Goal: Task Accomplishment & Management: Manage account settings

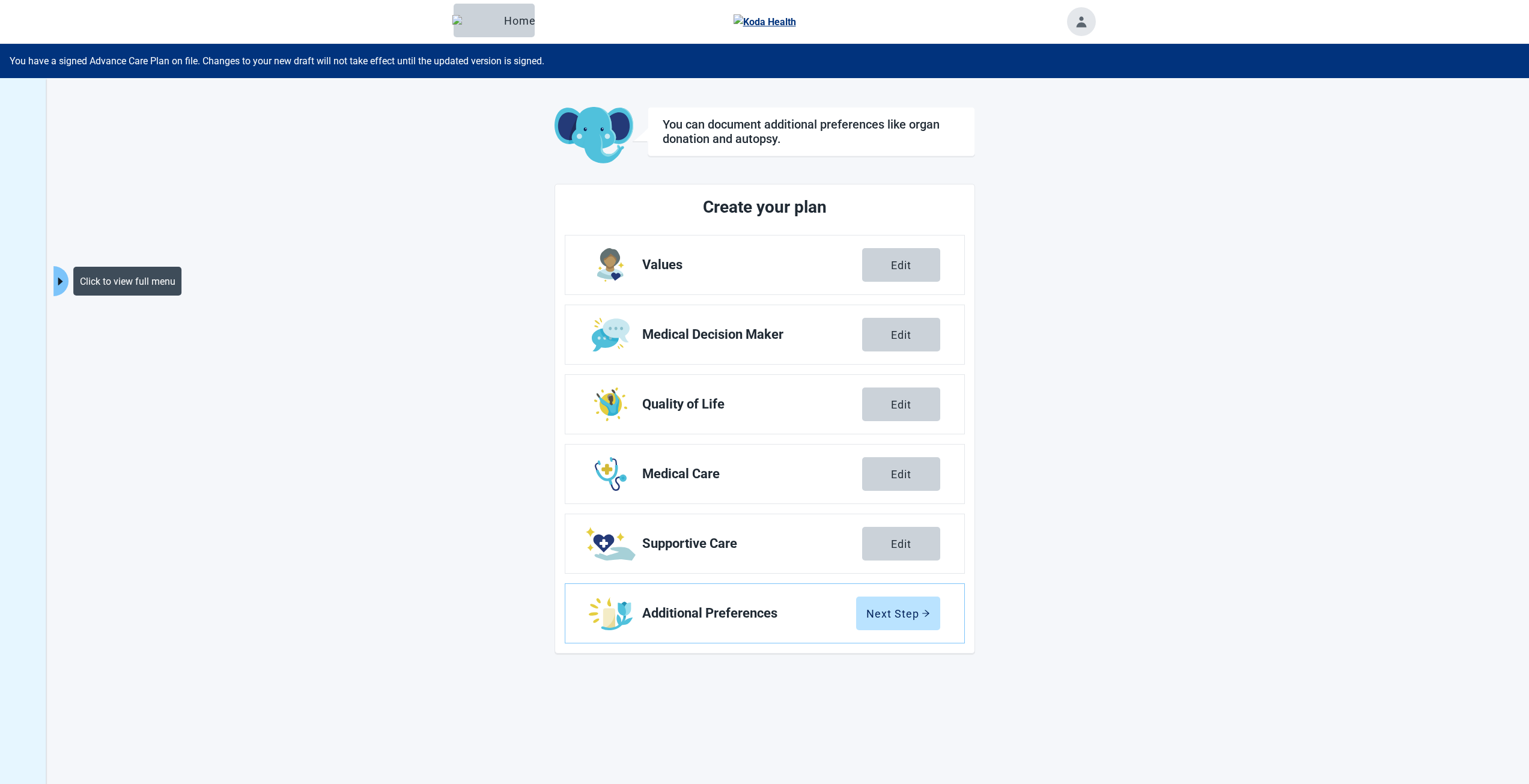
drag, startPoint x: 65, startPoint y: 278, endPoint x: 83, endPoint y: 296, distance: 25.5
click at [65, 278] on icon "caret-right" at bounding box center [60, 281] width 11 height 11
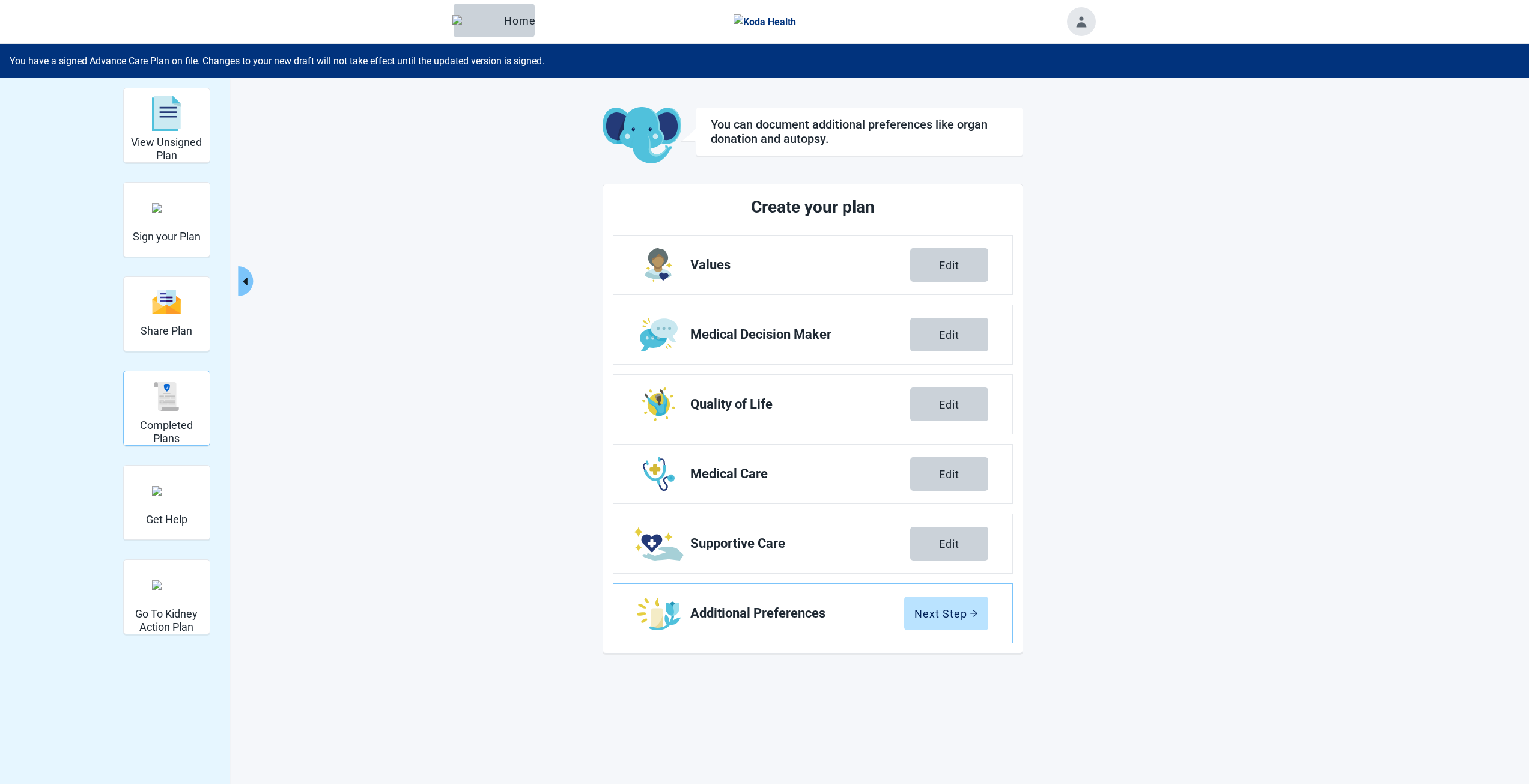
click at [167, 405] on img "Completed Plans" at bounding box center [166, 396] width 28 height 28
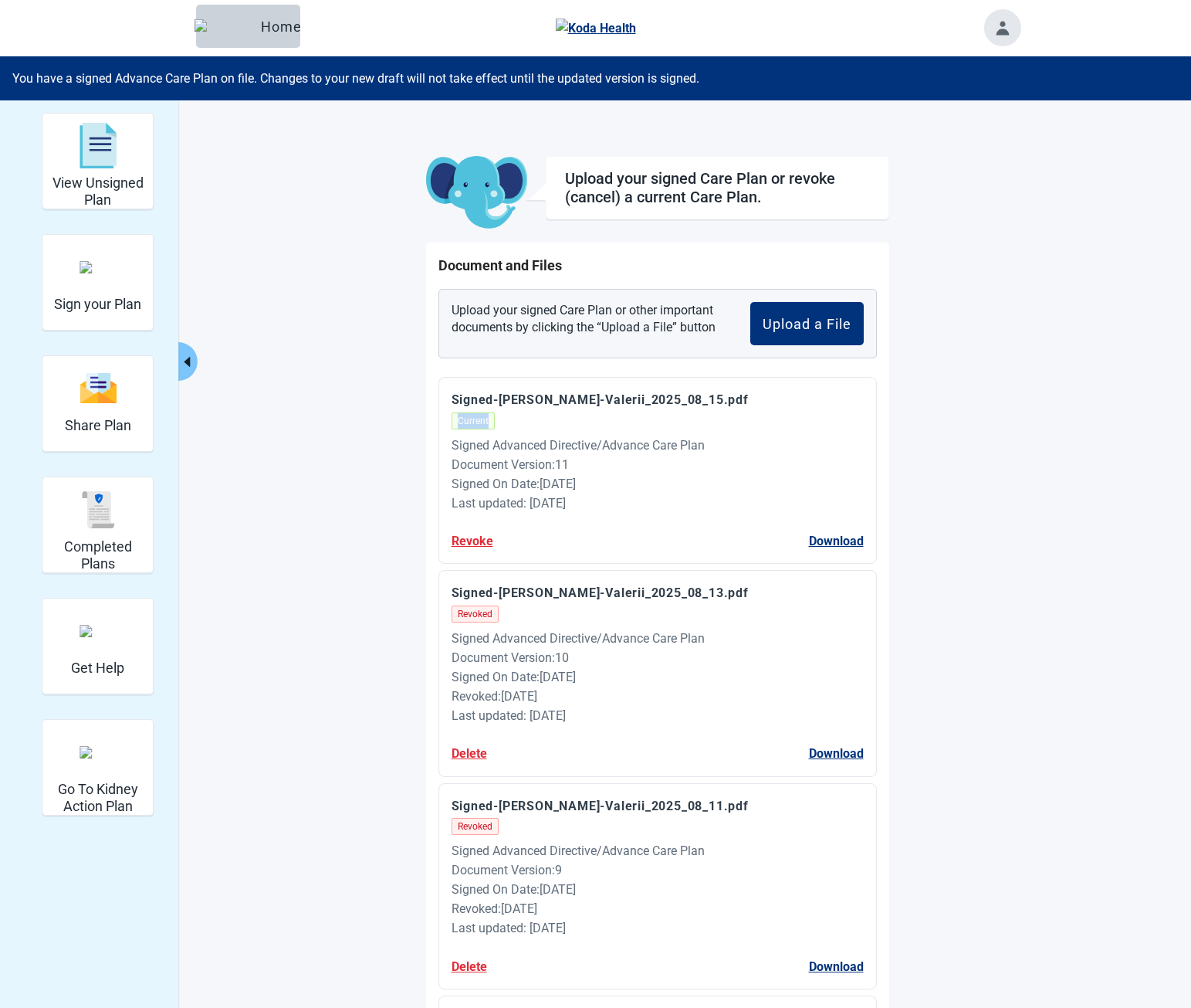
drag, startPoint x: 456, startPoint y: 419, endPoint x: 487, endPoint y: 419, distance: 31.0
click at [487, 419] on span "Current" at bounding box center [473, 421] width 43 height 17
drag, startPoint x: 497, startPoint y: 422, endPoint x: 448, endPoint y: 422, distance: 49.0
click at [448, 422] on div "Signed-[PERSON_NAME]-Valerii_2025_08_15.pdf Current Signed Advanced Directive/A…" at bounding box center [657, 470] width 438 height 187
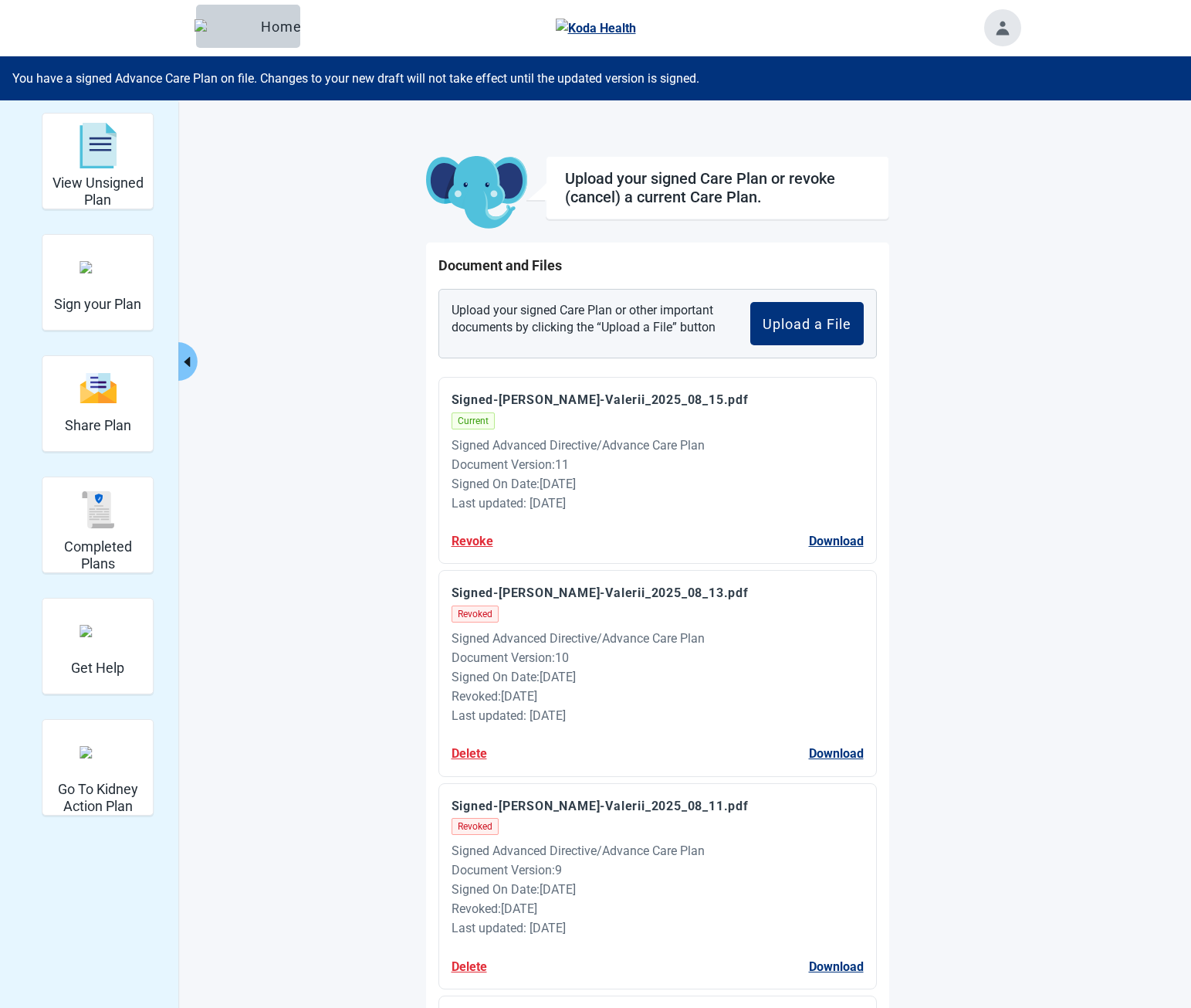
click at [448, 422] on div "Signed-[PERSON_NAME]-Valerii_2025_08_15.pdf Current Signed Advanced Directive/A…" at bounding box center [657, 470] width 438 height 187
drag, startPoint x: 448, startPoint y: 422, endPoint x: 497, endPoint y: 415, distance: 49.5
click at [495, 415] on div "Signed-[PERSON_NAME]-Valerii_2025_08_15.pdf Current Signed Advanced Directive/A…" at bounding box center [657, 470] width 438 height 187
click at [497, 415] on div "Signed-[PERSON_NAME]-Valerii_2025_08_15.pdf Current" at bounding box center [658, 409] width 412 height 39
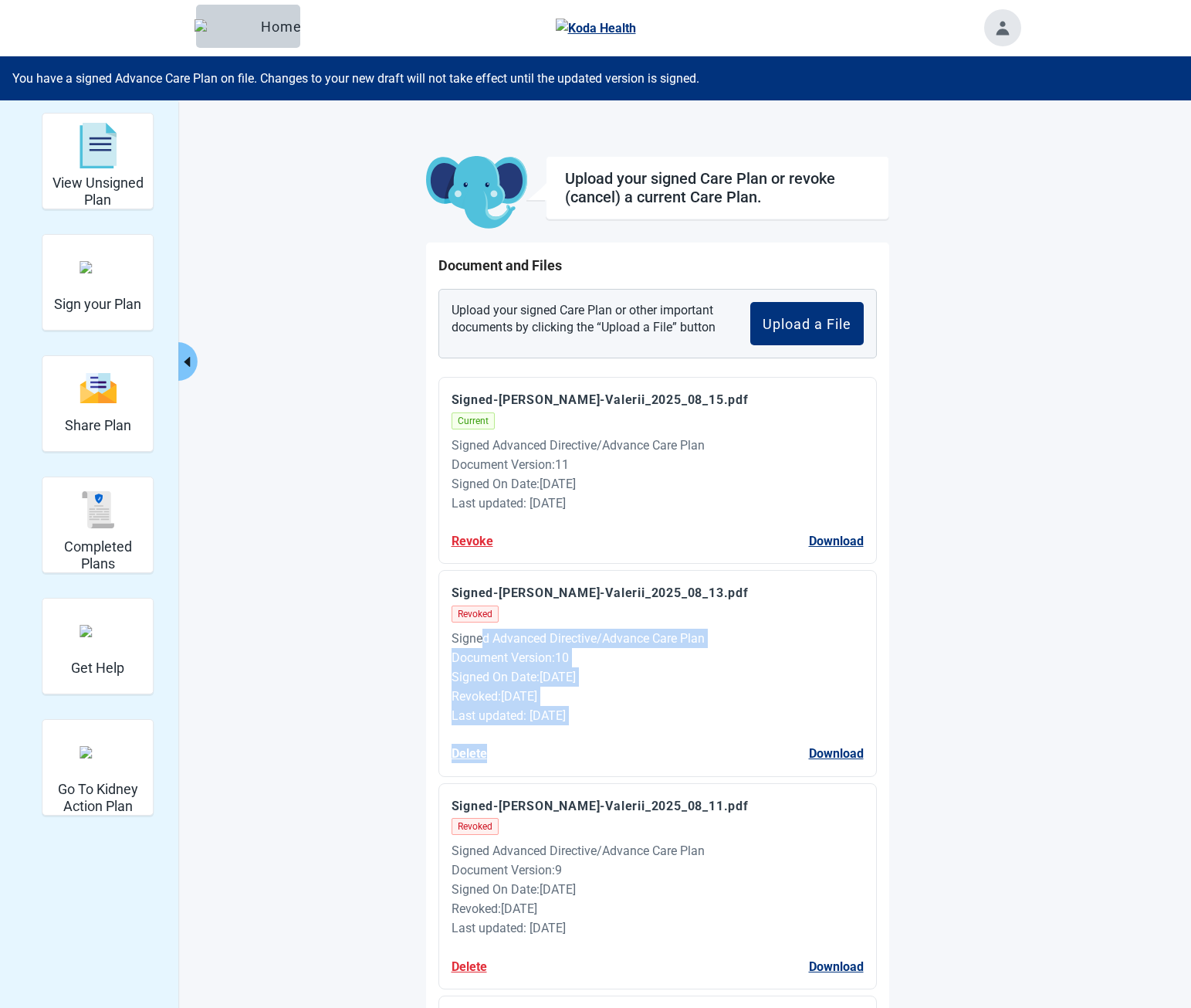
drag, startPoint x: 484, startPoint y: 643, endPoint x: 603, endPoint y: 731, distance: 148.0
click at [603, 731] on div "Signed-[PERSON_NAME]-Valerii_2025_08_13.pdf Revoked Signed Advanced Directive/A…" at bounding box center [657, 673] width 438 height 206
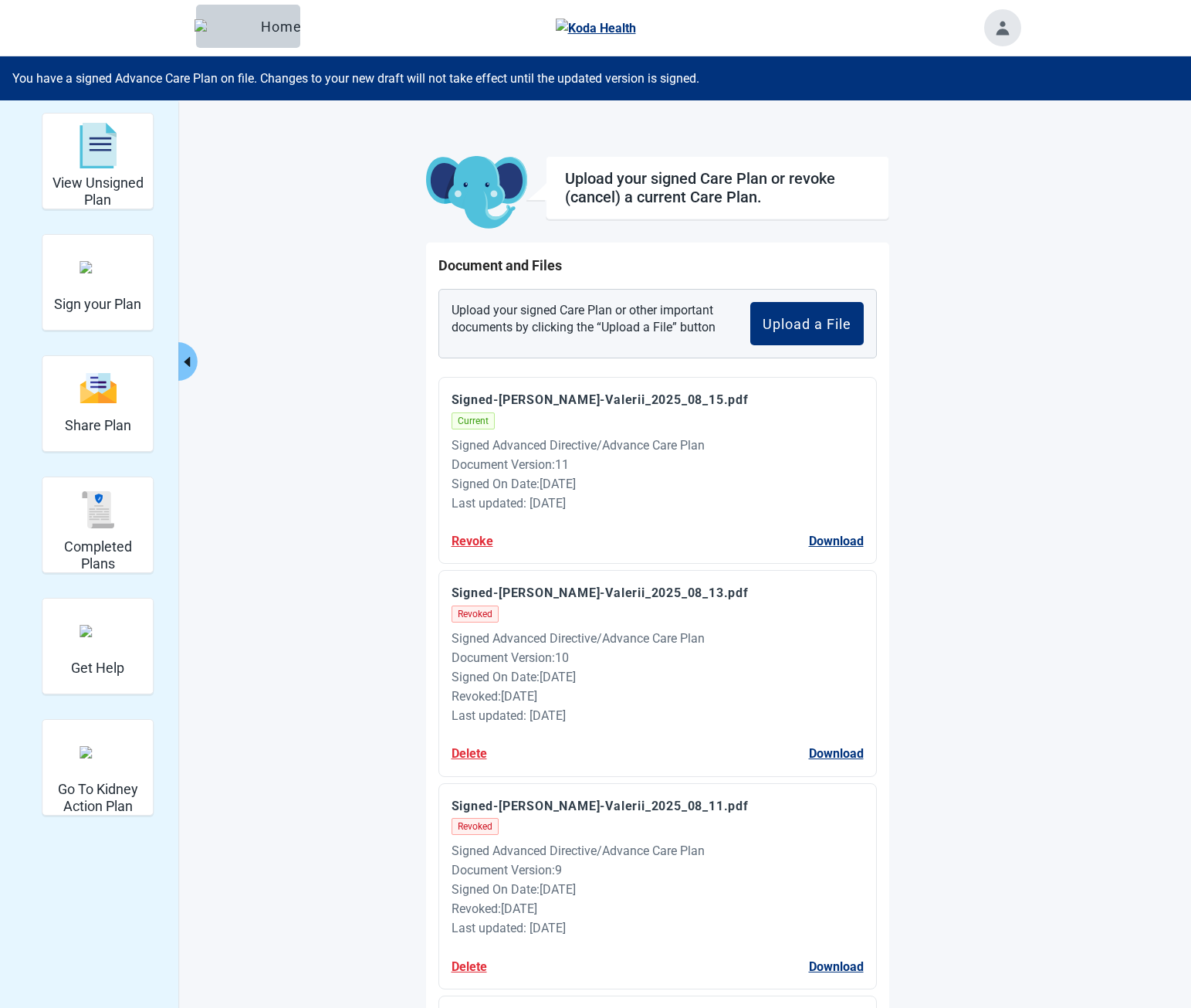
drag, startPoint x: 611, startPoint y: 719, endPoint x: 507, endPoint y: 664, distance: 117.6
click at [512, 670] on div "Signed Advanced Directive/Advance Care Plan Document Version : 10 Signed On Dat…" at bounding box center [658, 677] width 412 height 97
click at [507, 664] on div "Document Version : 10" at bounding box center [658, 658] width 412 height 19
click at [438, 539] on div "Signed-[PERSON_NAME]-Valerii_2025_08_15.pdf Current Signed Advanced Directive/A…" at bounding box center [657, 470] width 438 height 187
click at [446, 540] on div "Signed-[PERSON_NAME]-Valerii_2025_08_15.pdf Current Signed Advanced Directive/A…" at bounding box center [657, 470] width 438 height 187
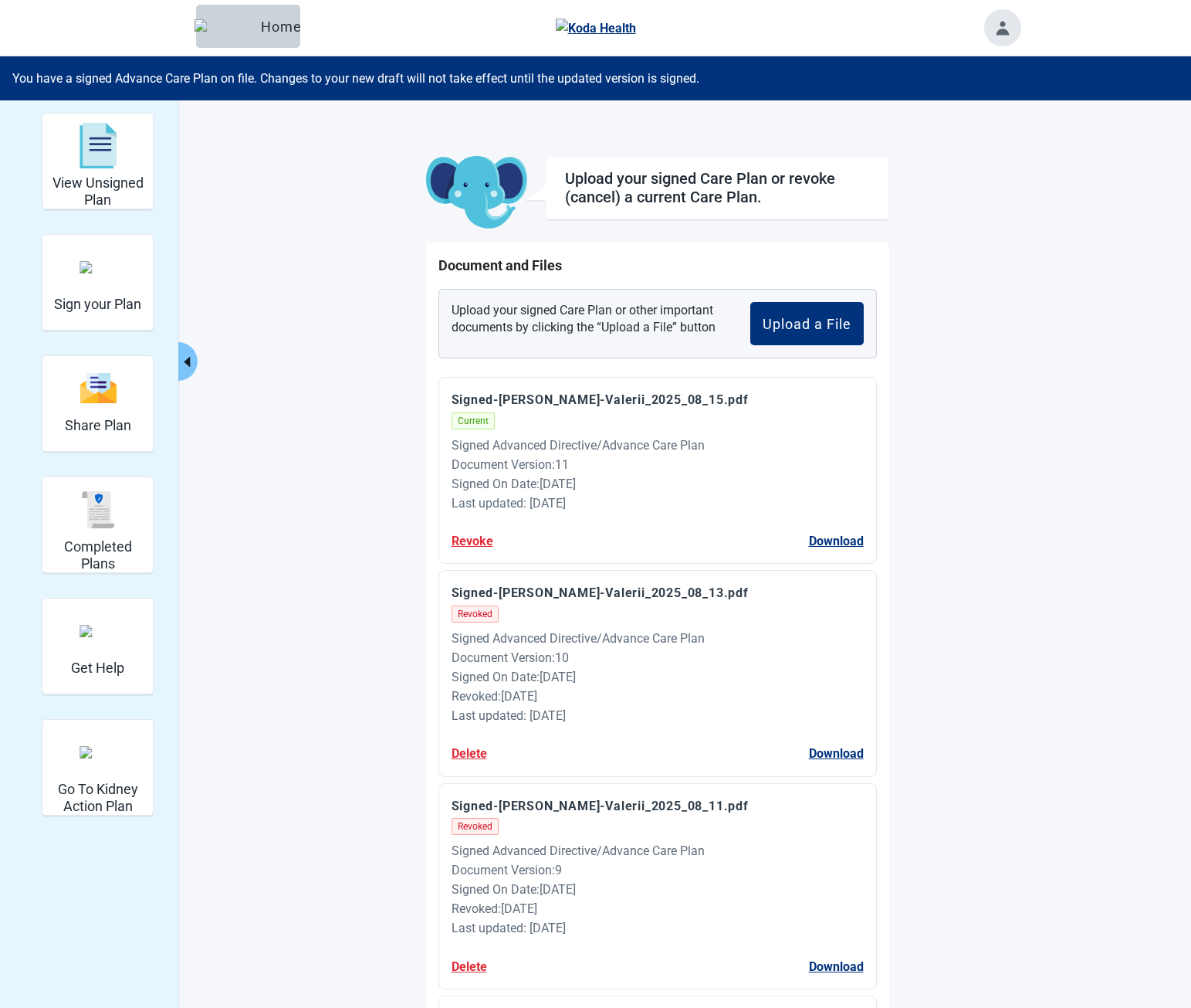
click at [452, 542] on button "Revoke" at bounding box center [472, 541] width 41 height 19
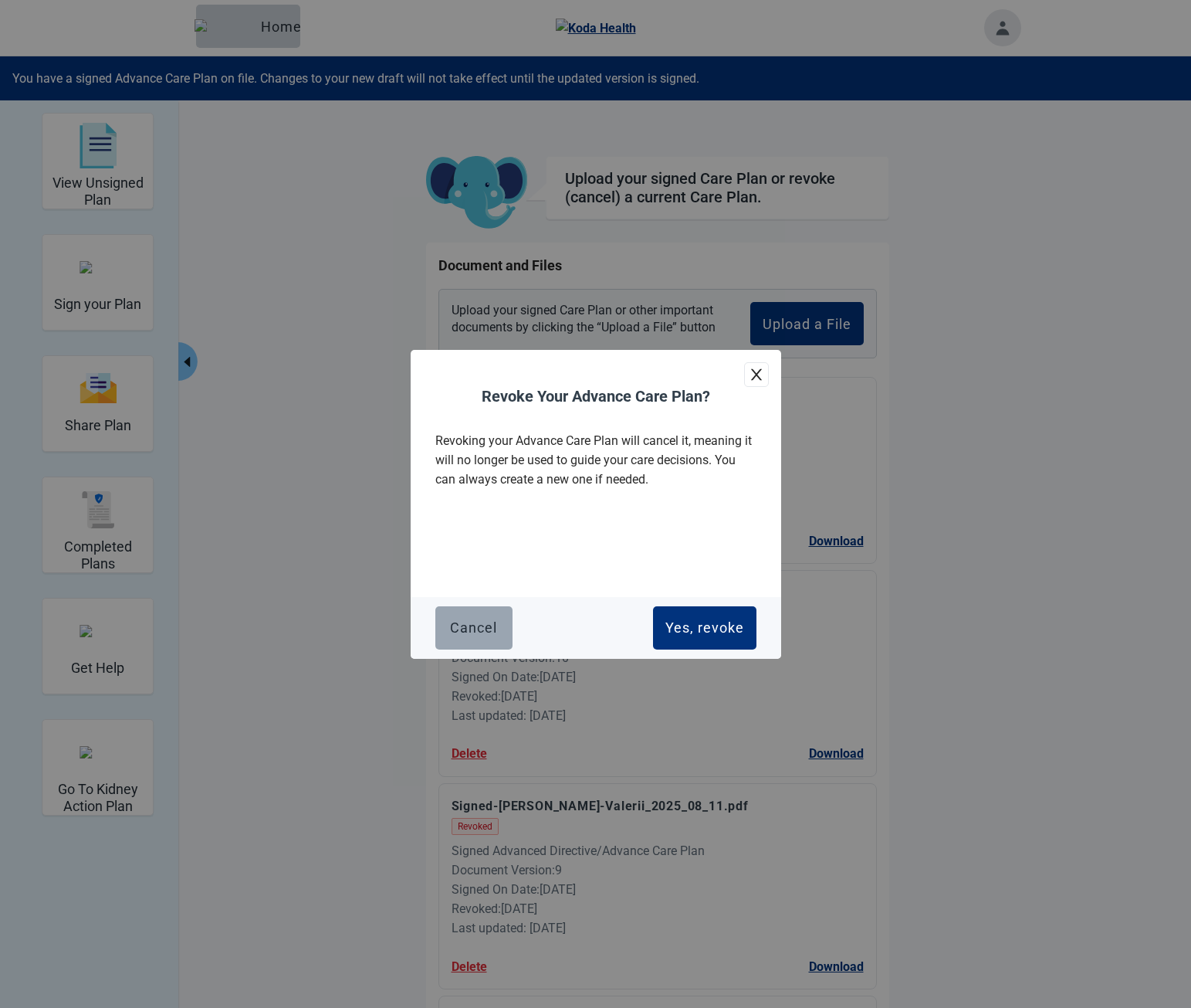
click at [470, 622] on div "Cancel" at bounding box center [474, 628] width 47 height 15
